Goal: Check status: Check status

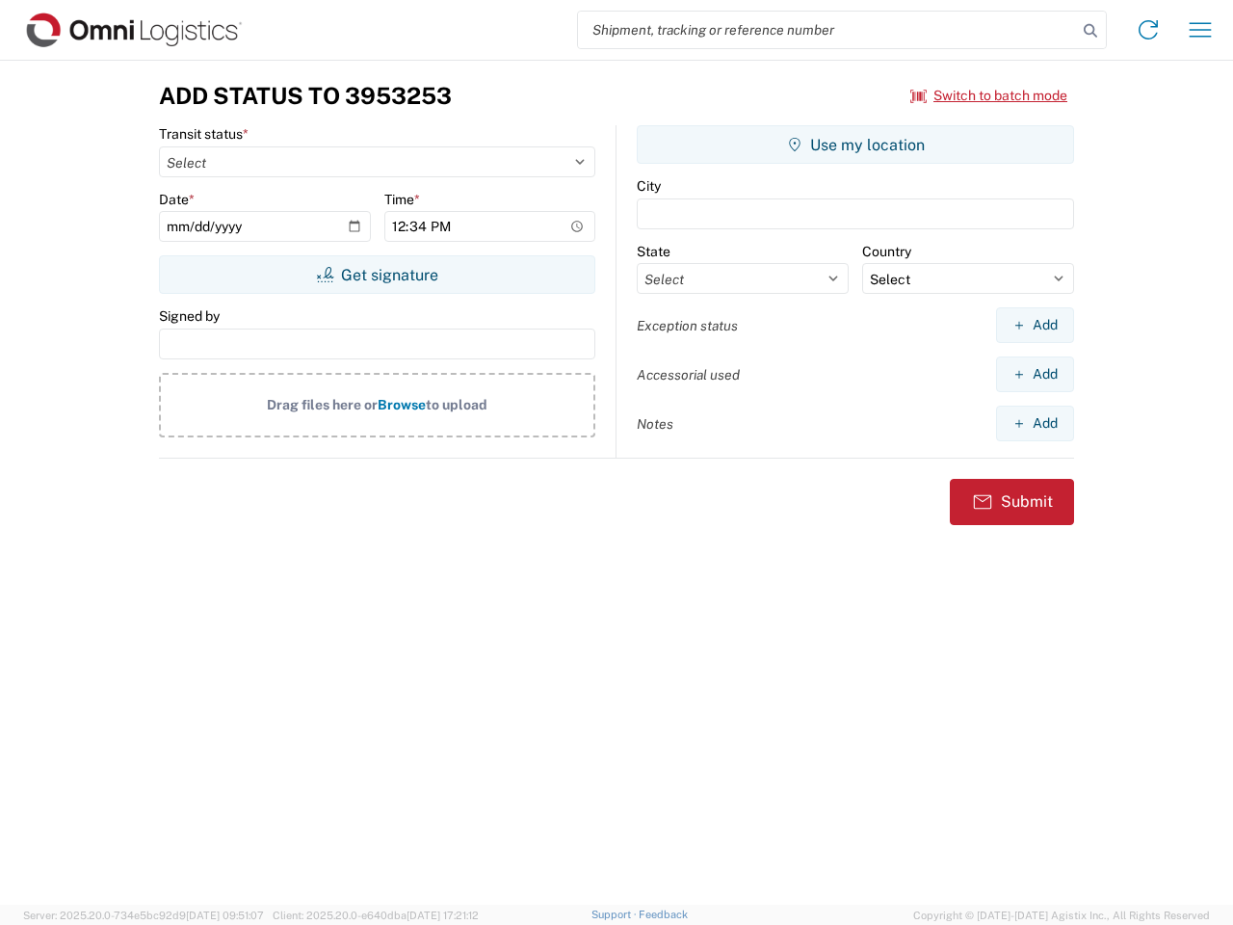
click at [827, 30] on input "search" at bounding box center [827, 30] width 499 height 37
click at [1090, 31] on icon at bounding box center [1090, 30] width 27 height 27
click at [1148, 30] on icon at bounding box center [1148, 29] width 31 height 31
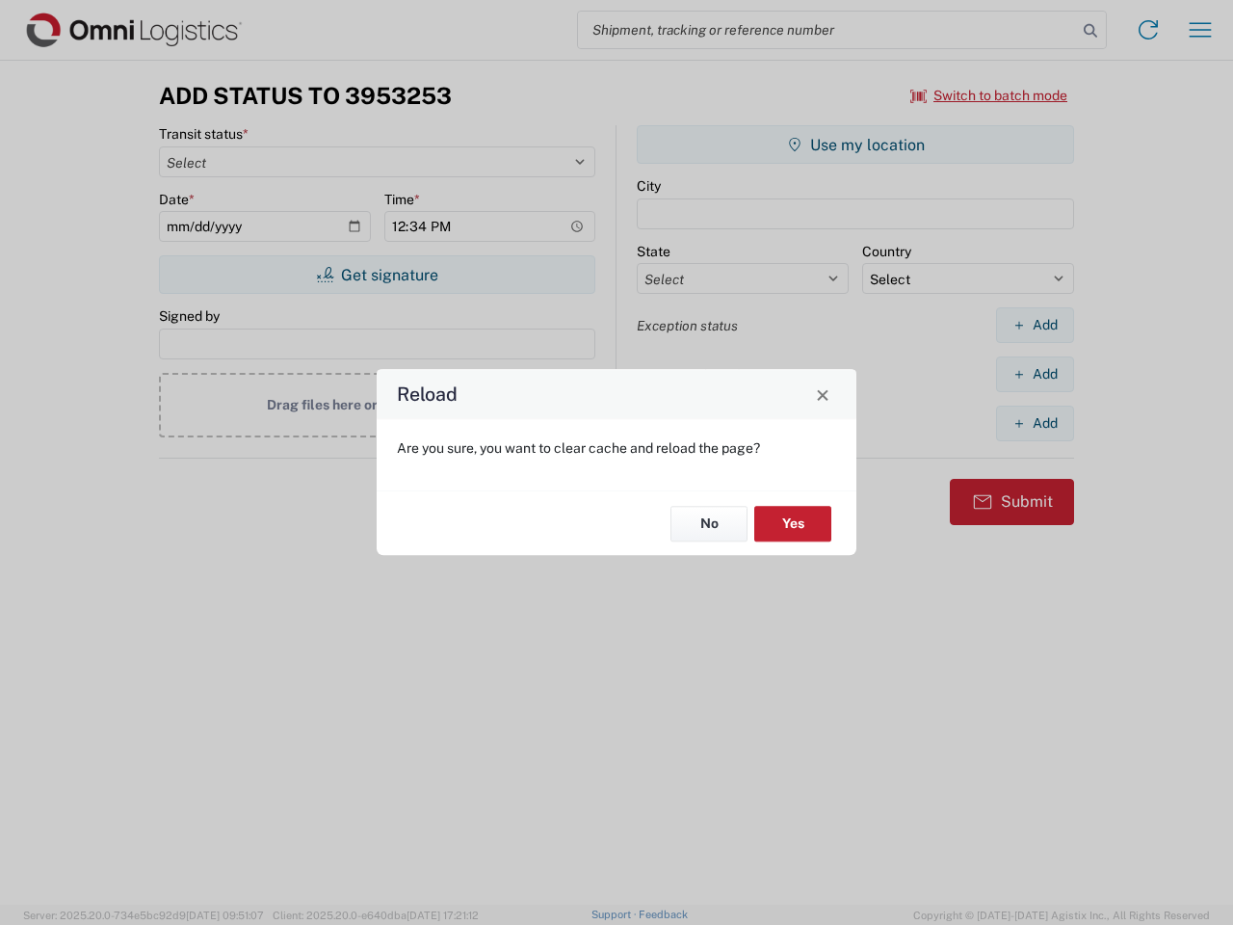
click at [989, 95] on div "Reload Are you sure, you want to clear cache and reload the page? No Yes" at bounding box center [616, 462] width 1233 height 925
click at [377, 275] on div "Reload Are you sure, you want to clear cache and reload the page? No Yes" at bounding box center [616, 462] width 1233 height 925
click at [855, 144] on div "Reload Are you sure, you want to clear cache and reload the page? No Yes" at bounding box center [616, 462] width 1233 height 925
click at [1034, 325] on div "Reload Are you sure, you want to clear cache and reload the page? No Yes" at bounding box center [616, 462] width 1233 height 925
click at [1034, 374] on div "Reload Are you sure, you want to clear cache and reload the page? No Yes" at bounding box center [616, 462] width 1233 height 925
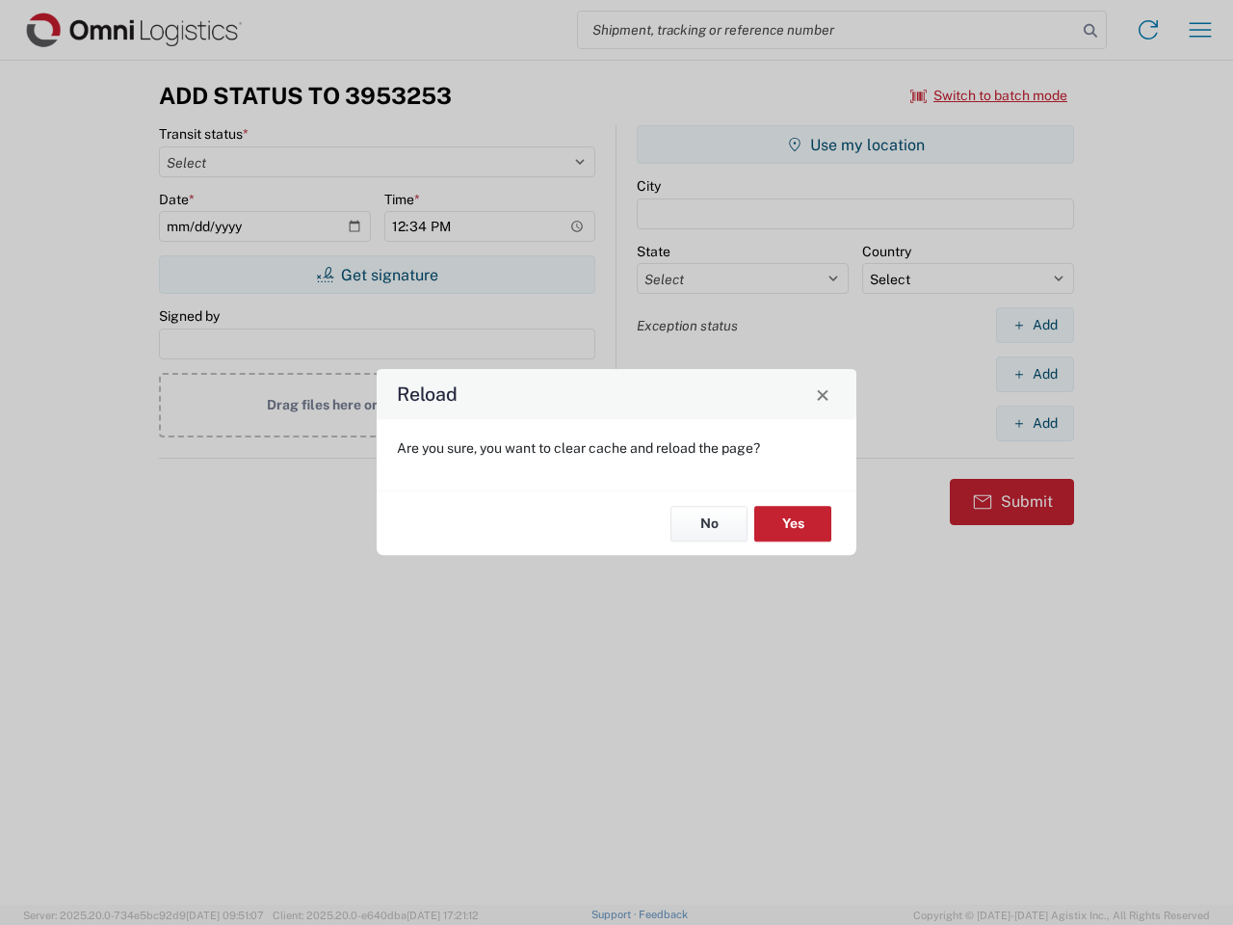
click at [1034, 423] on div "Reload Are you sure, you want to clear cache and reload the page? No Yes" at bounding box center [616, 462] width 1233 height 925
